Goal: Transaction & Acquisition: Register for event/course

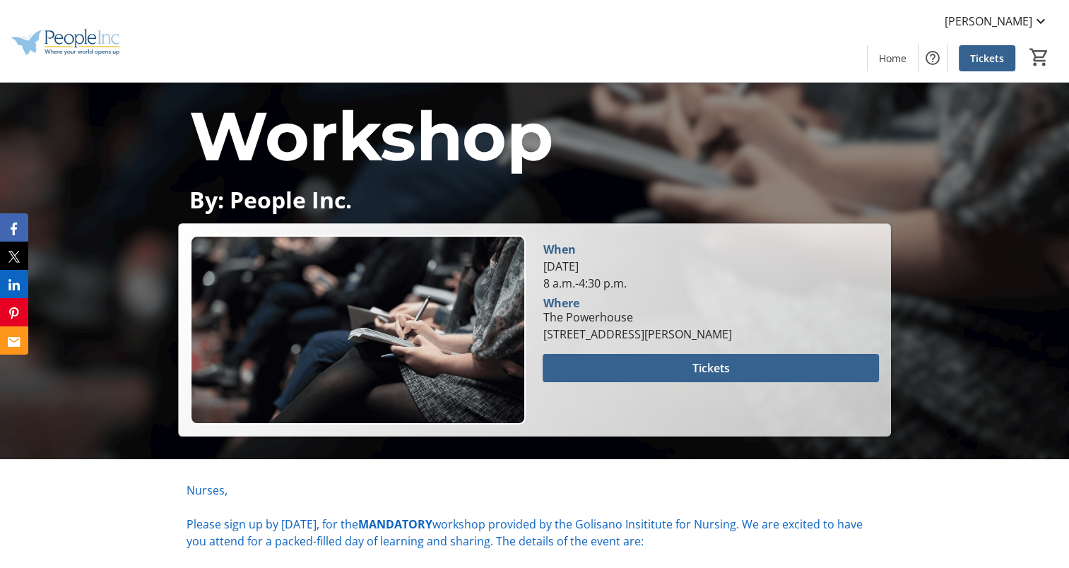
scroll to position [202, 0]
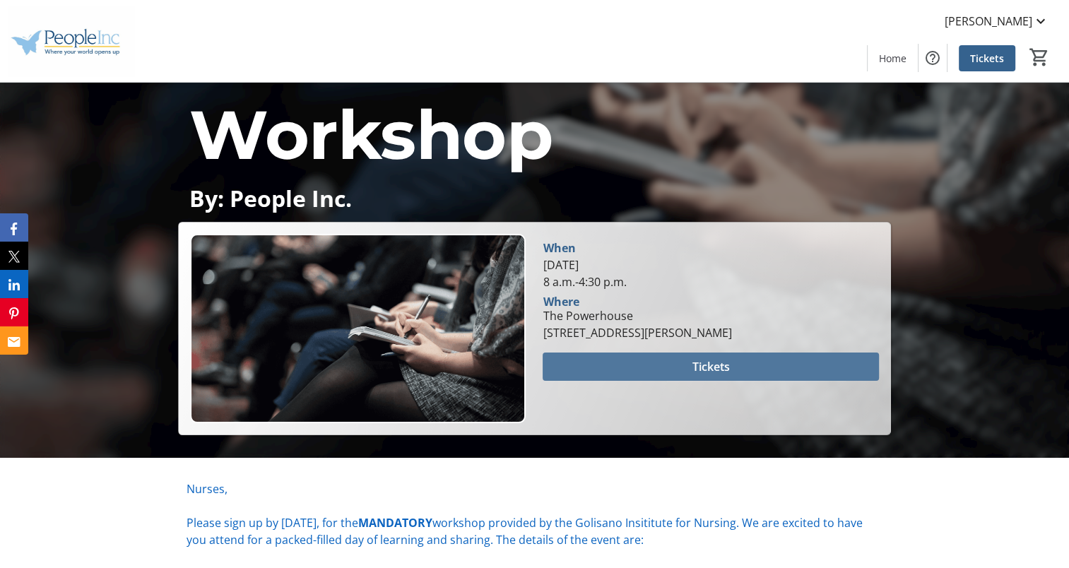
click at [683, 368] on span at bounding box center [711, 367] width 336 height 34
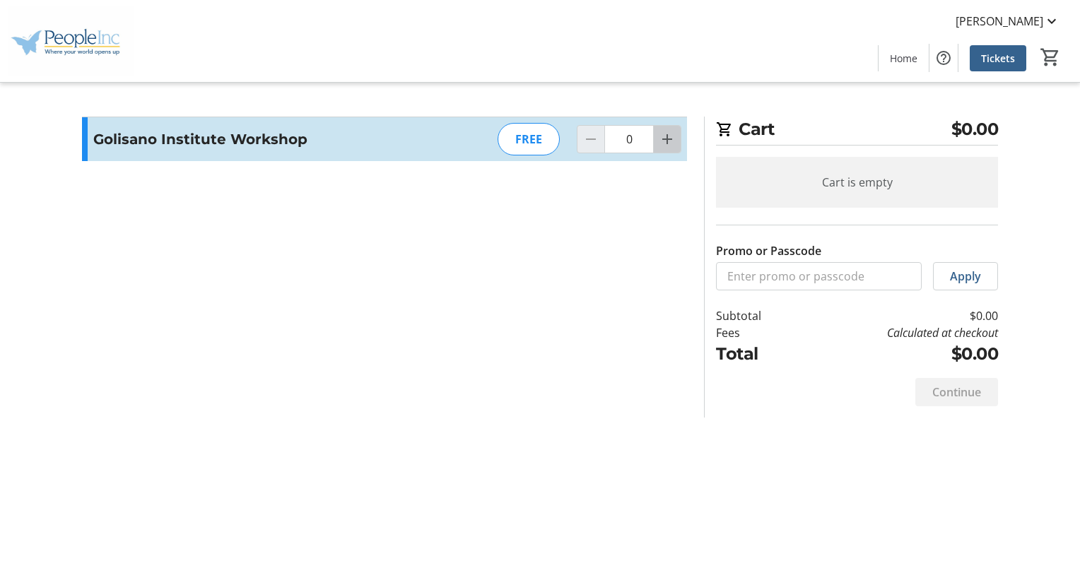
click at [664, 148] on span "Increment by one" at bounding box center [667, 139] width 27 height 27
type input "1"
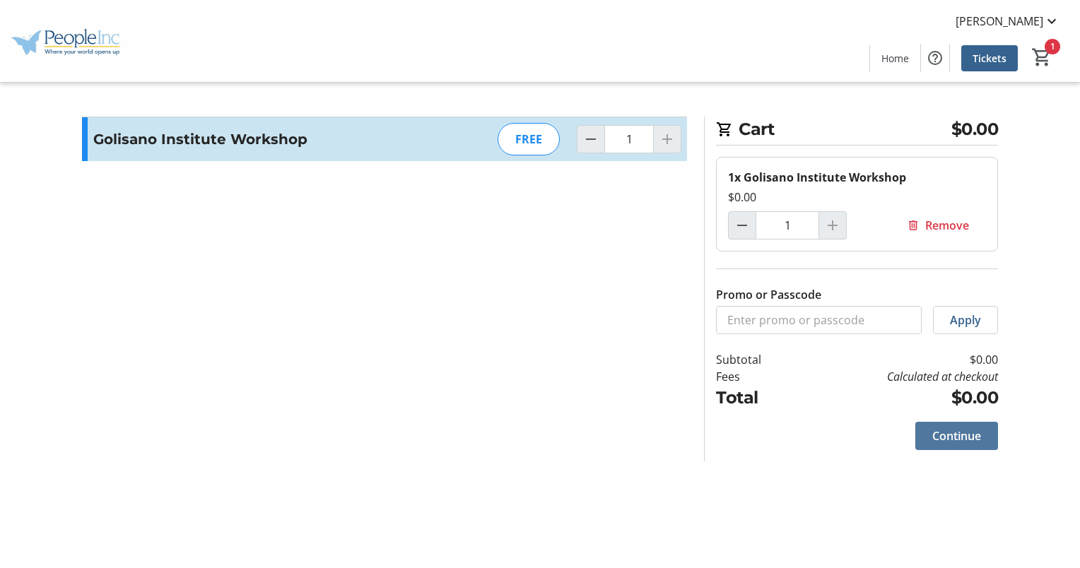
click at [921, 437] on span at bounding box center [956, 436] width 83 height 34
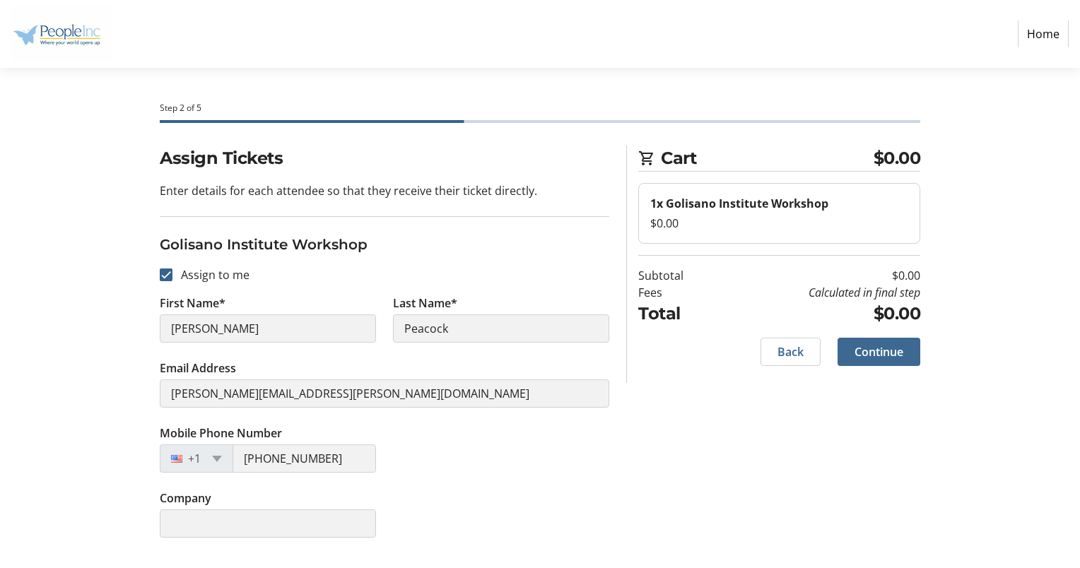
click at [912, 348] on span at bounding box center [879, 352] width 83 height 34
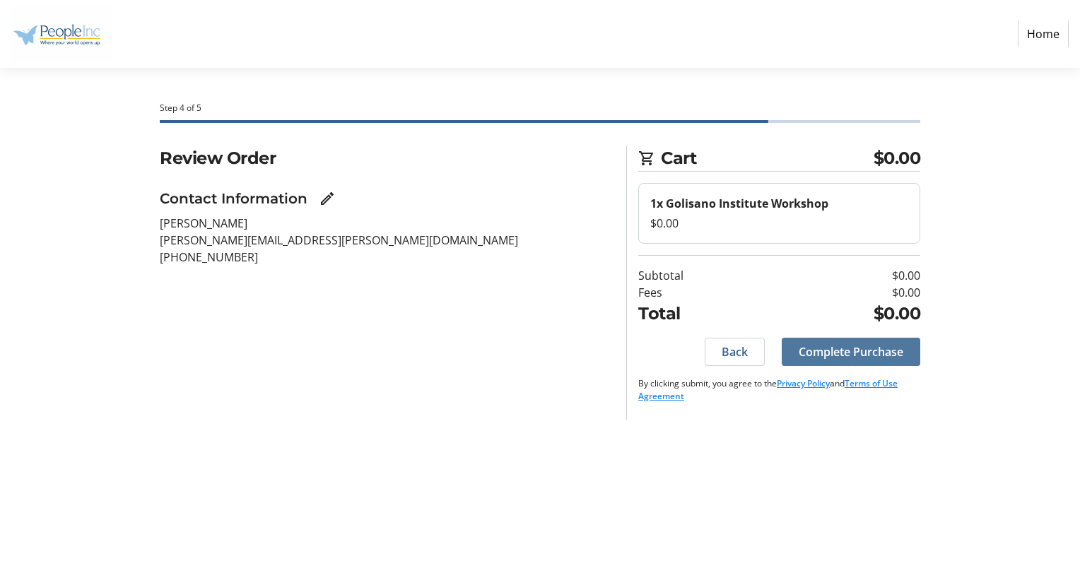
click at [865, 352] on span "Complete Purchase" at bounding box center [851, 352] width 105 height 17
